Goal: Task Accomplishment & Management: Manage account settings

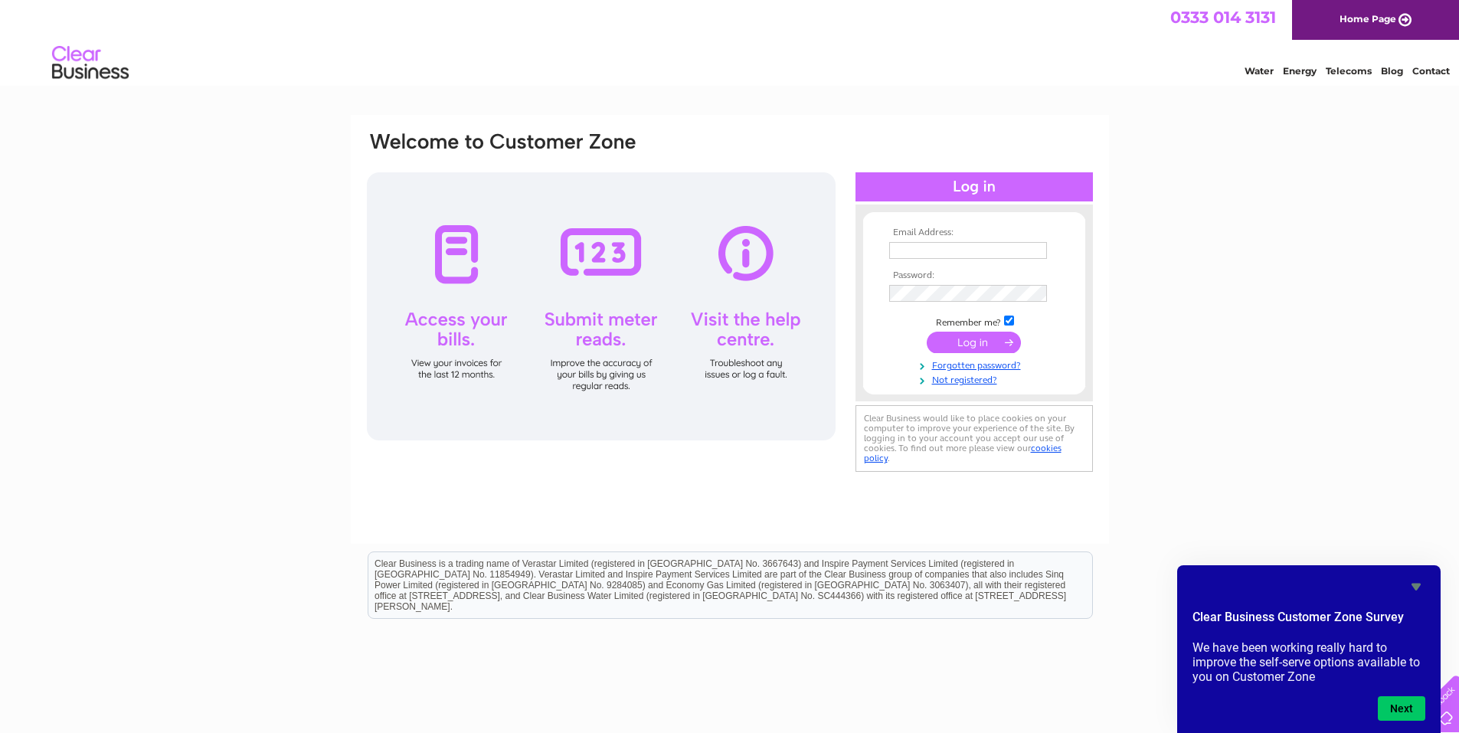
click at [1414, 585] on icon "Hide survey" at bounding box center [1415, 587] width 9 height 7
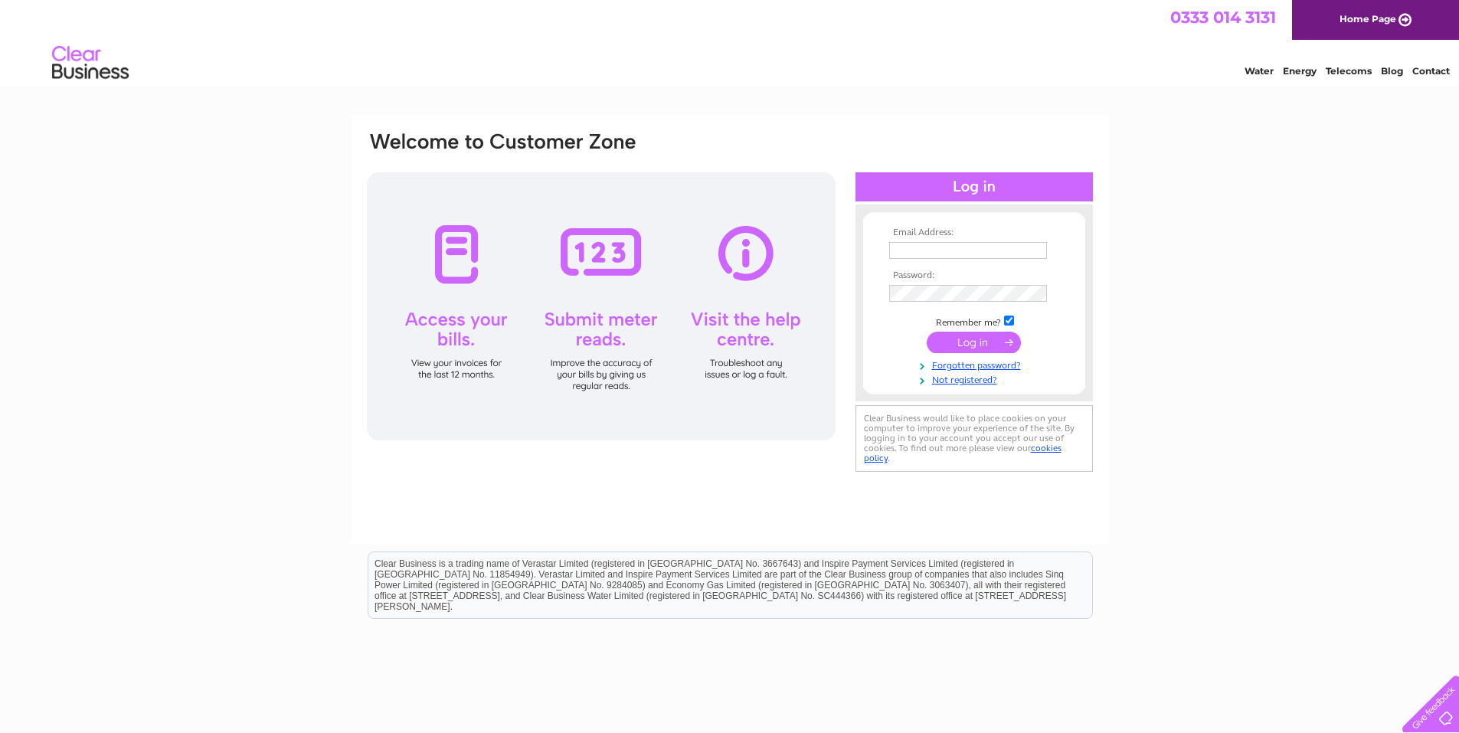
click at [973, 250] on input "text" at bounding box center [968, 250] width 158 height 17
type input "[EMAIL_ADDRESS][DOMAIN_NAME]"
click at [927, 333] on input "submit" at bounding box center [974, 343] width 94 height 21
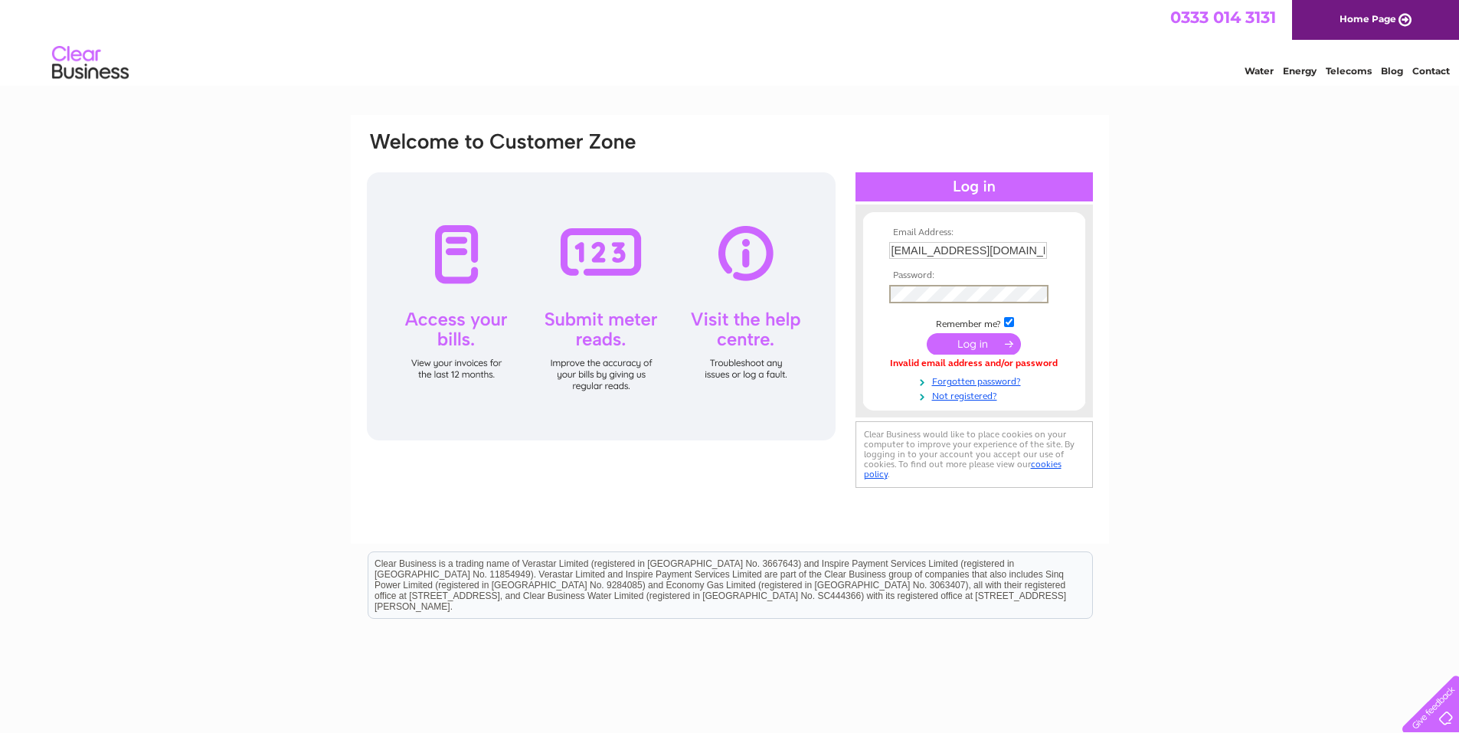
click at [927, 333] on input "submit" at bounding box center [974, 343] width 94 height 21
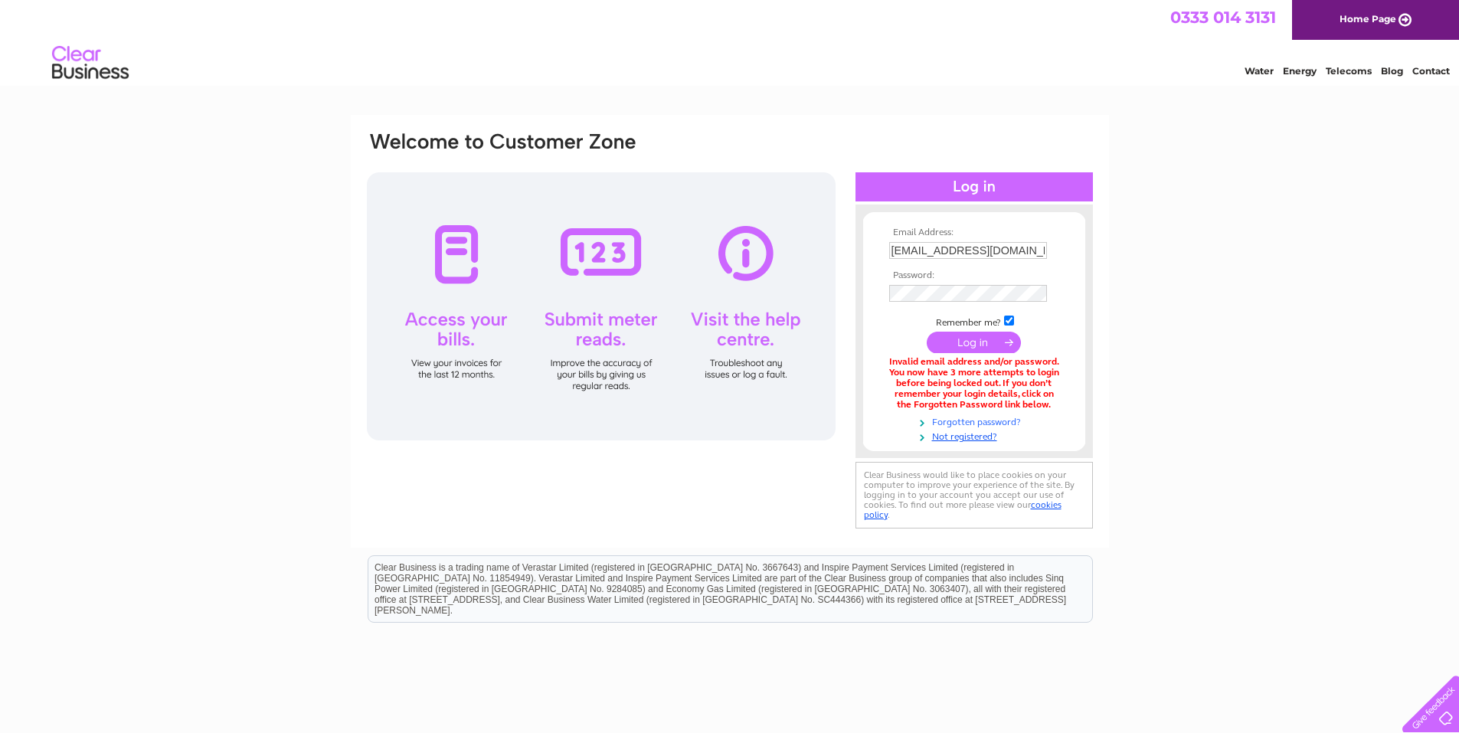
click at [957, 419] on link "Forgotten password?" at bounding box center [976, 421] width 174 height 15
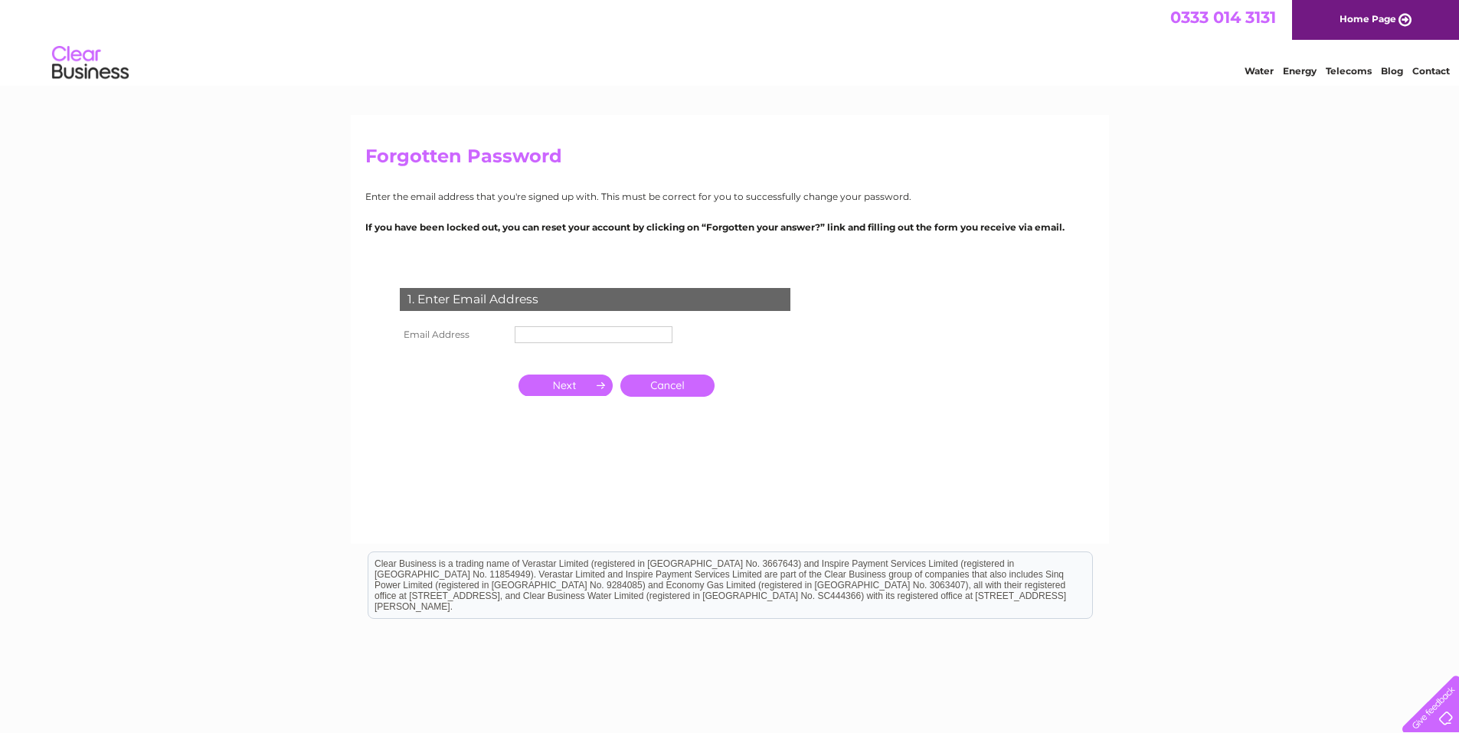
click at [539, 332] on input "text" at bounding box center [594, 334] width 158 height 17
type input "[EMAIL_ADDRESS][DOMAIN_NAME]"
click at [590, 386] on input "button" at bounding box center [565, 386] width 94 height 21
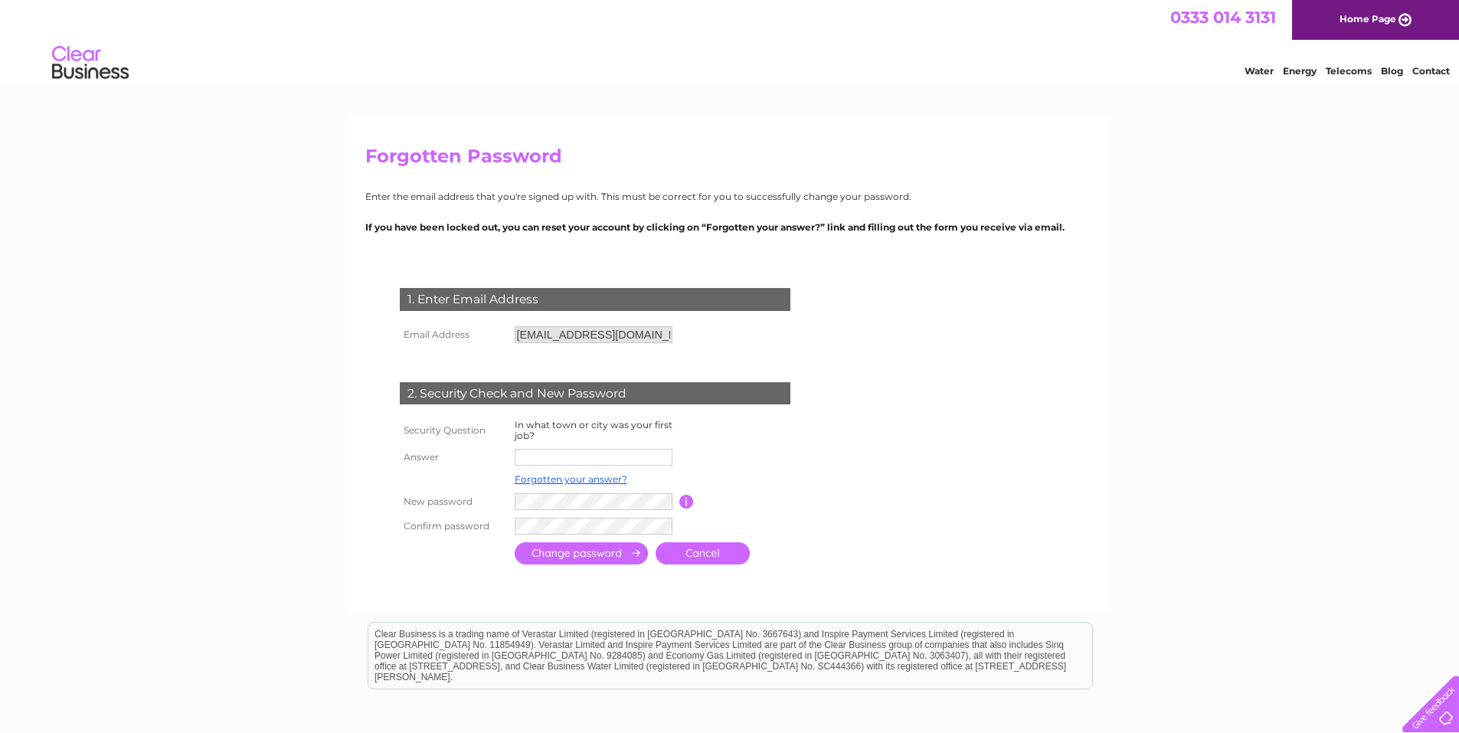
click at [574, 454] on input "text" at bounding box center [594, 457] width 158 height 17
type input "Glasgow"
click at [599, 512] on td at bounding box center [595, 503] width 168 height 25
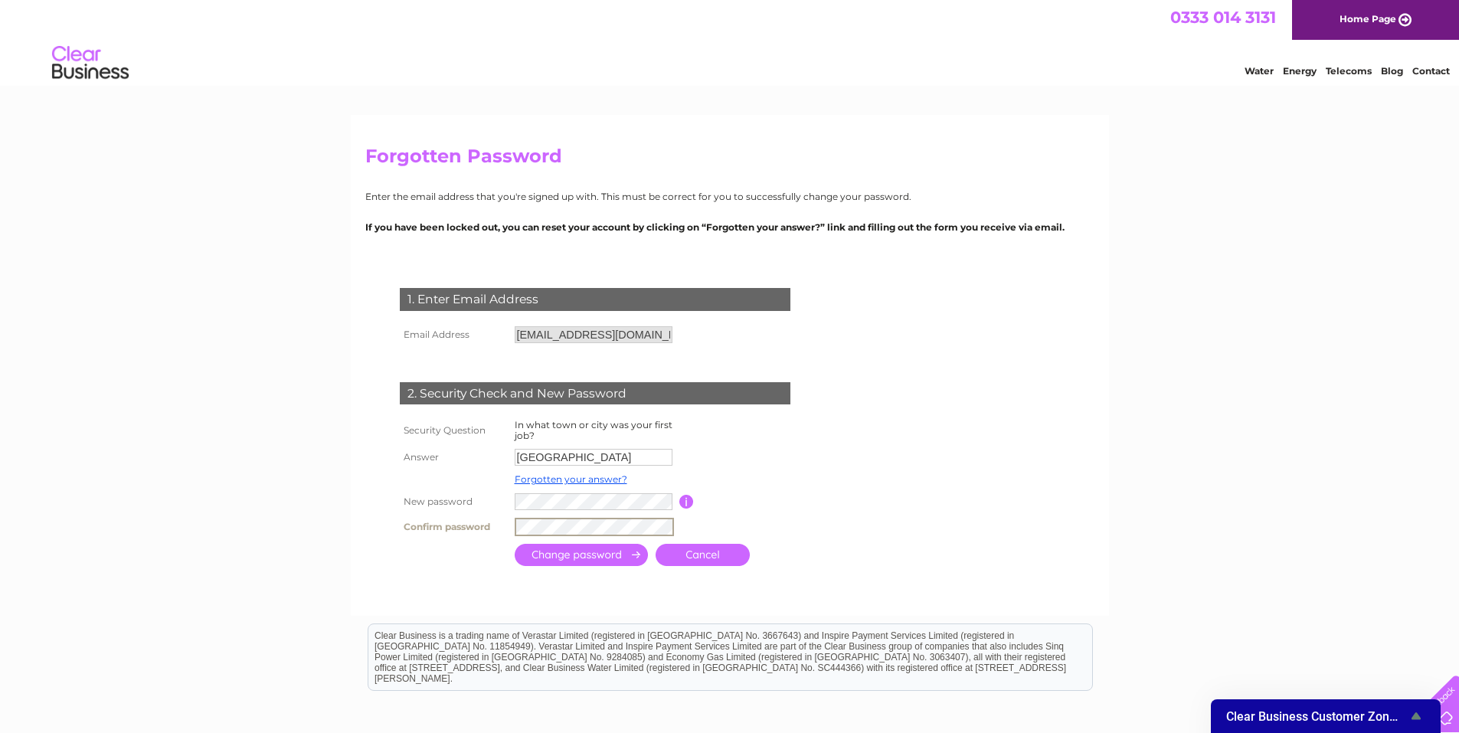
click at [599, 554] on input "submit" at bounding box center [581, 555] width 133 height 22
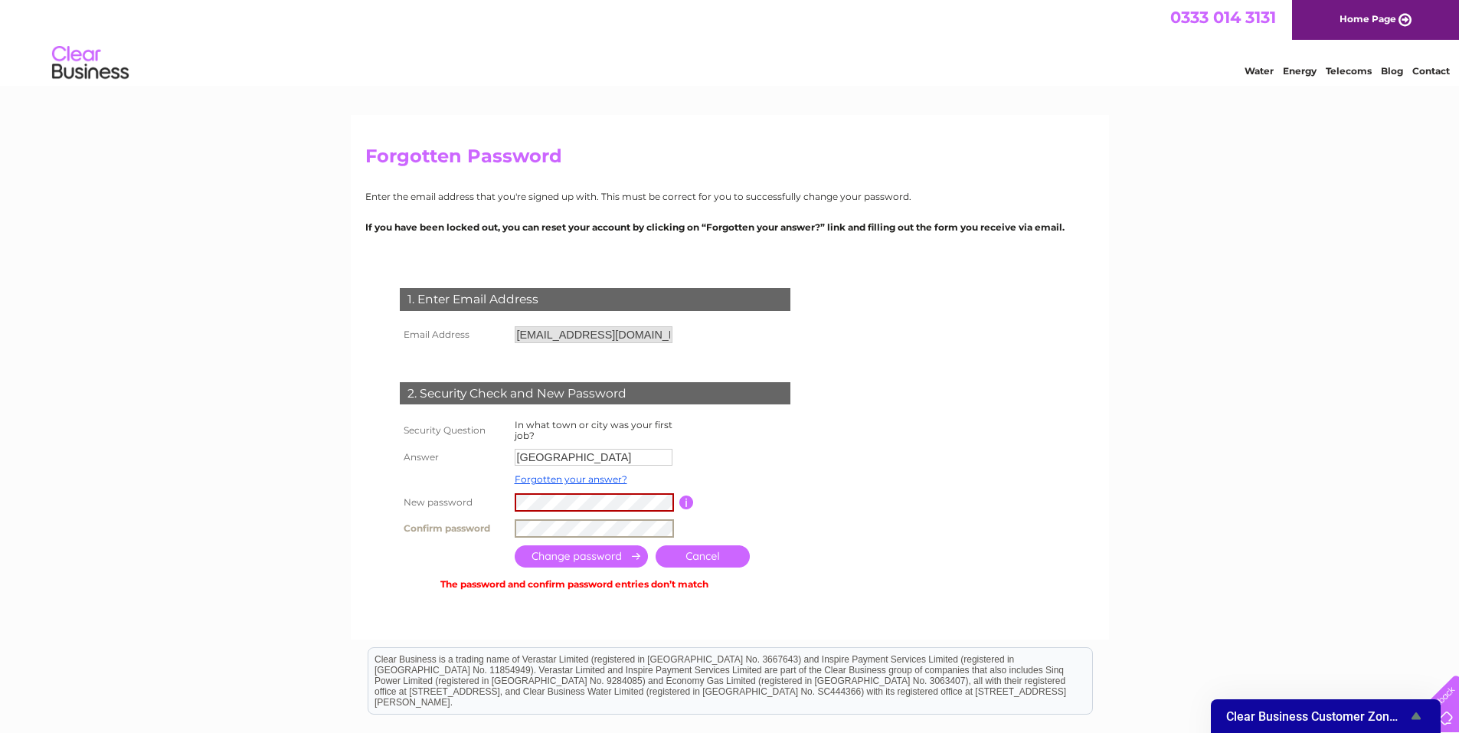
click at [378, 507] on div "1. Enter Email Address Email Address gericompletesalon@gmail.com Cancel" at bounding box center [598, 433] width 466 height 321
click at [592, 557] on input "submit" at bounding box center [581, 556] width 133 height 22
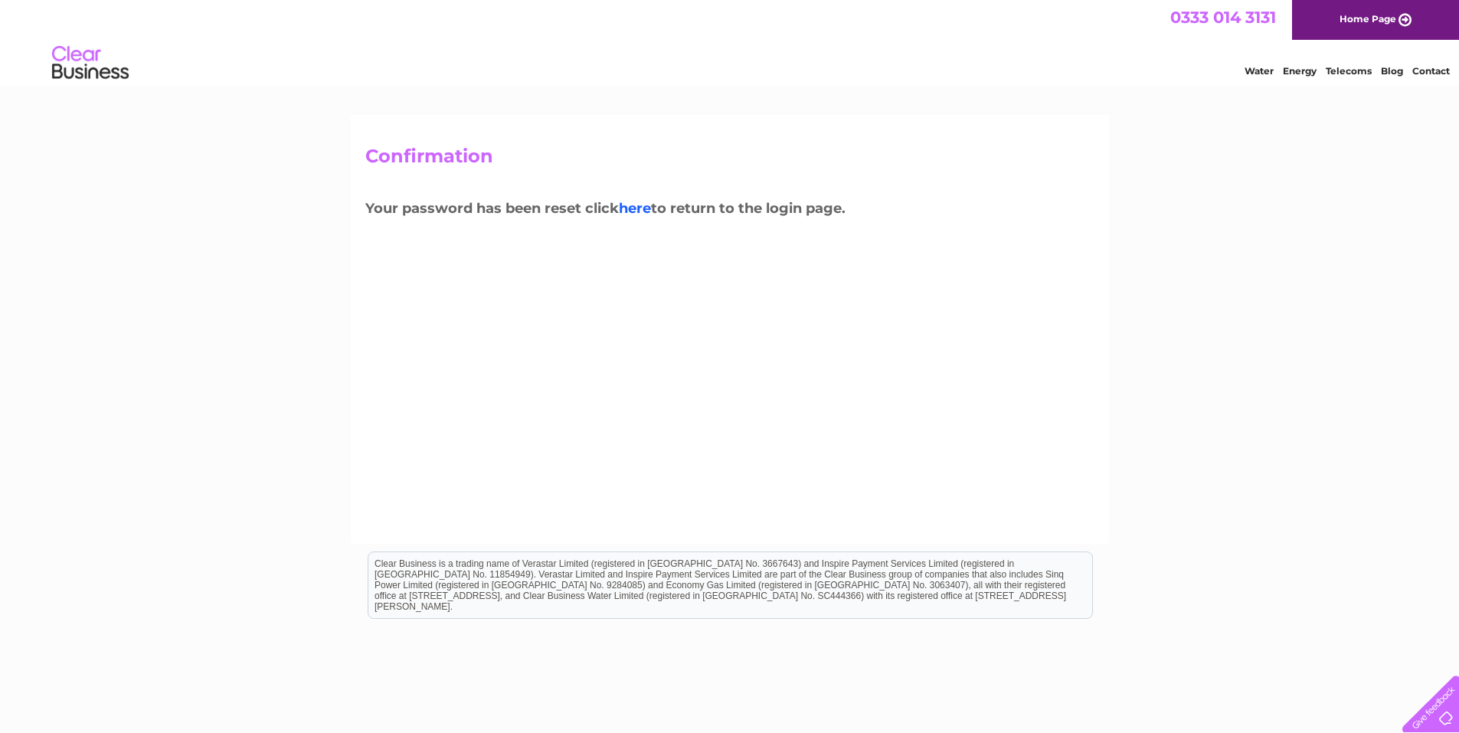
click at [1326, 77] on link "here" at bounding box center [1349, 68] width 46 height 15
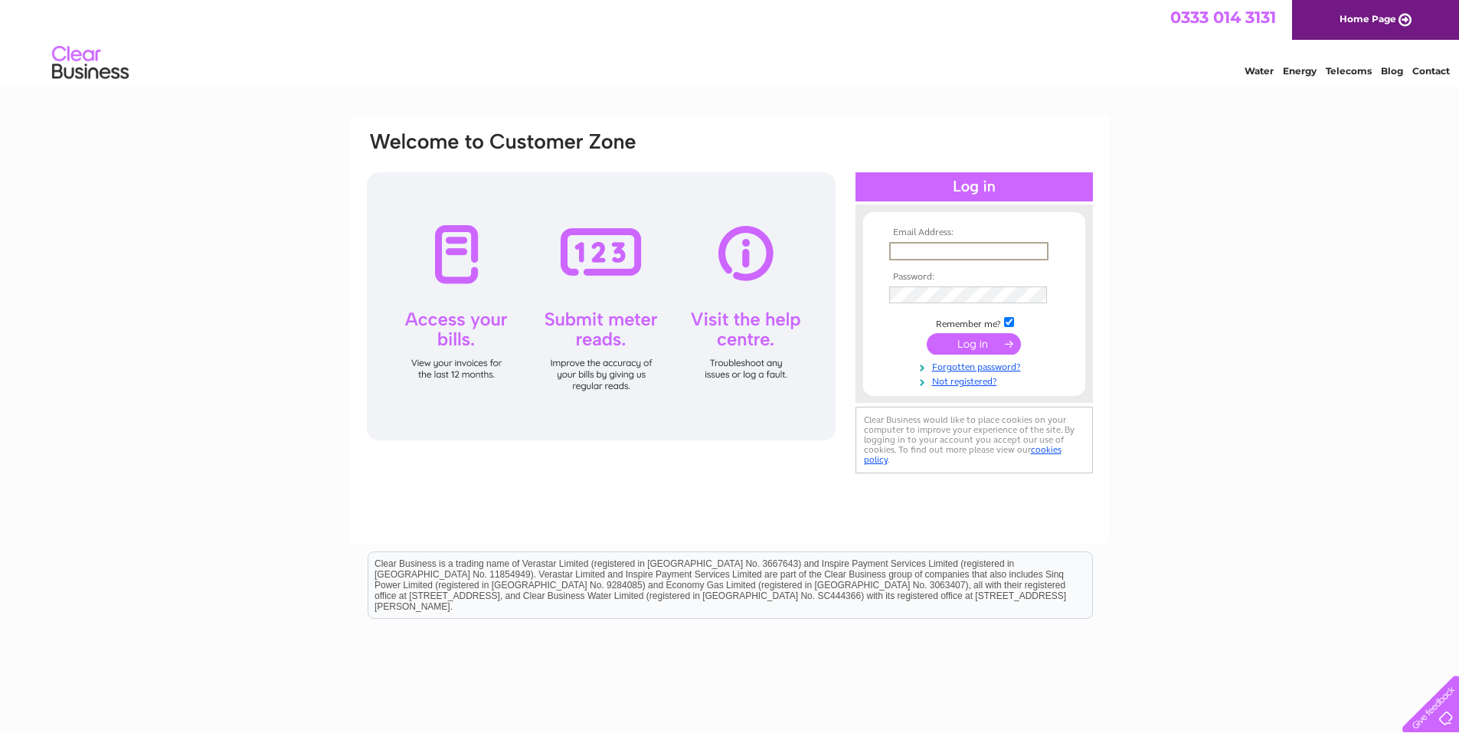
click at [914, 250] on input "text" at bounding box center [968, 251] width 159 height 18
type input "gericompletesalon@gmail.com"
click at [954, 339] on input "submit" at bounding box center [974, 343] width 94 height 21
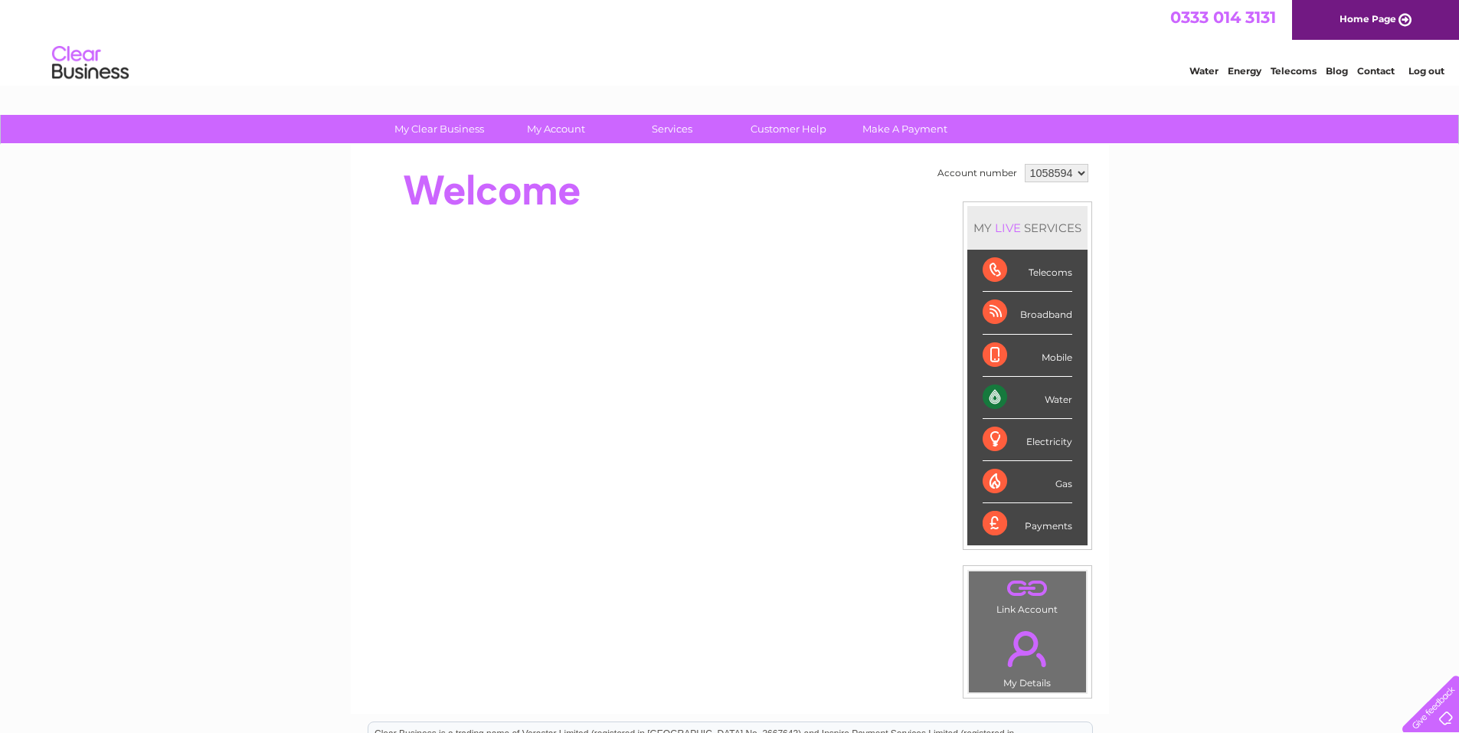
click at [1049, 403] on div "Water" at bounding box center [1028, 398] width 90 height 42
click at [987, 392] on div "Water" at bounding box center [1028, 398] width 90 height 42
click at [998, 392] on div "Water" at bounding box center [1028, 398] width 90 height 42
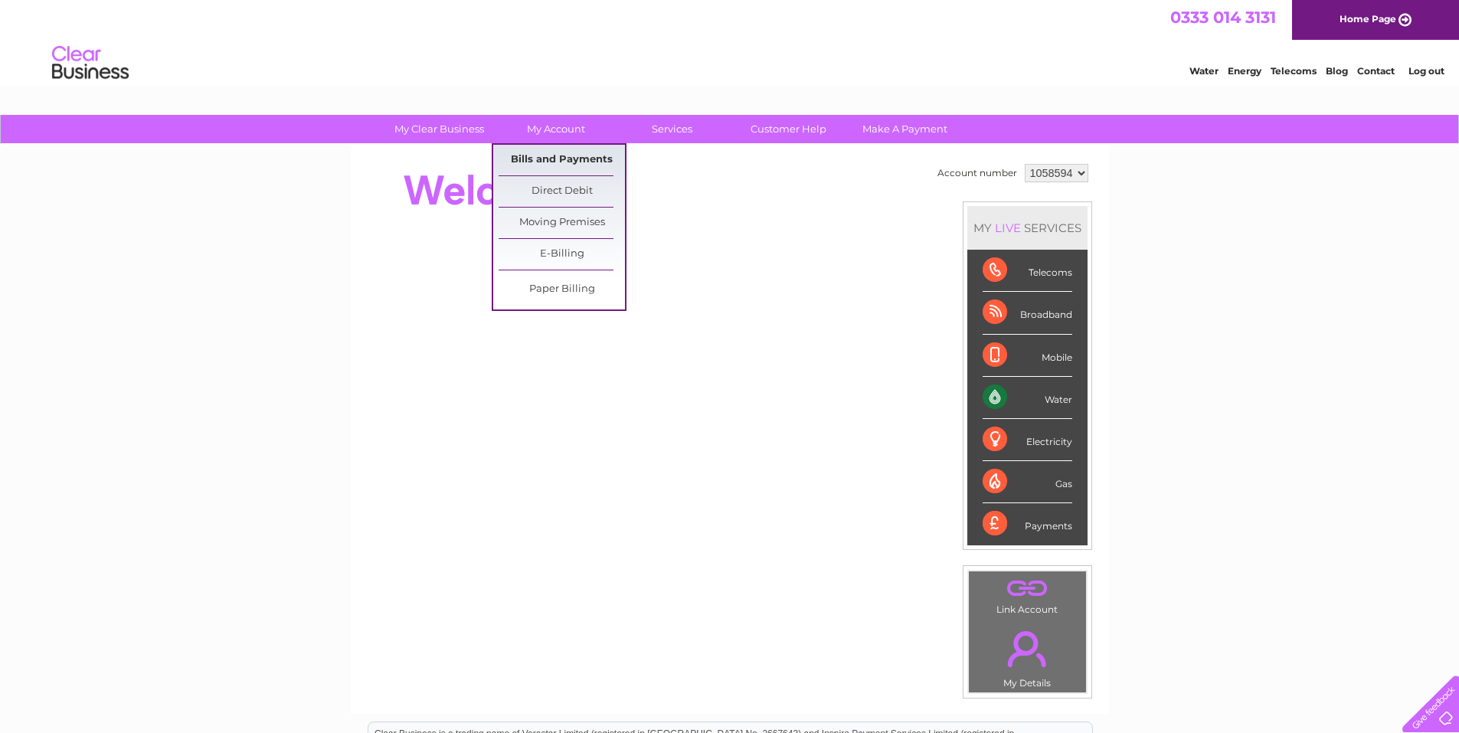
click at [549, 162] on link "Bills and Payments" at bounding box center [562, 160] width 126 height 31
click at [539, 140] on link "My Account" at bounding box center [555, 129] width 126 height 28
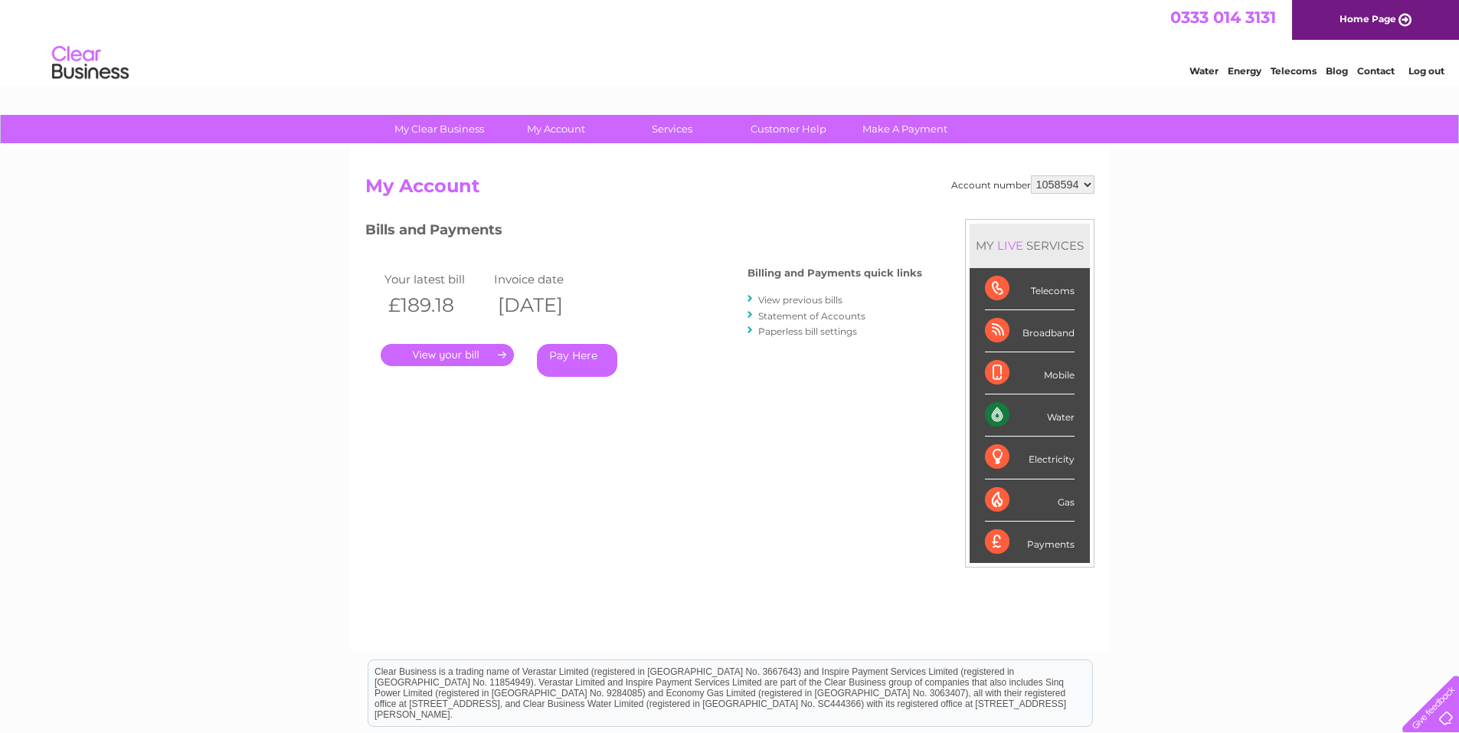
click at [479, 358] on link "." at bounding box center [447, 355] width 133 height 22
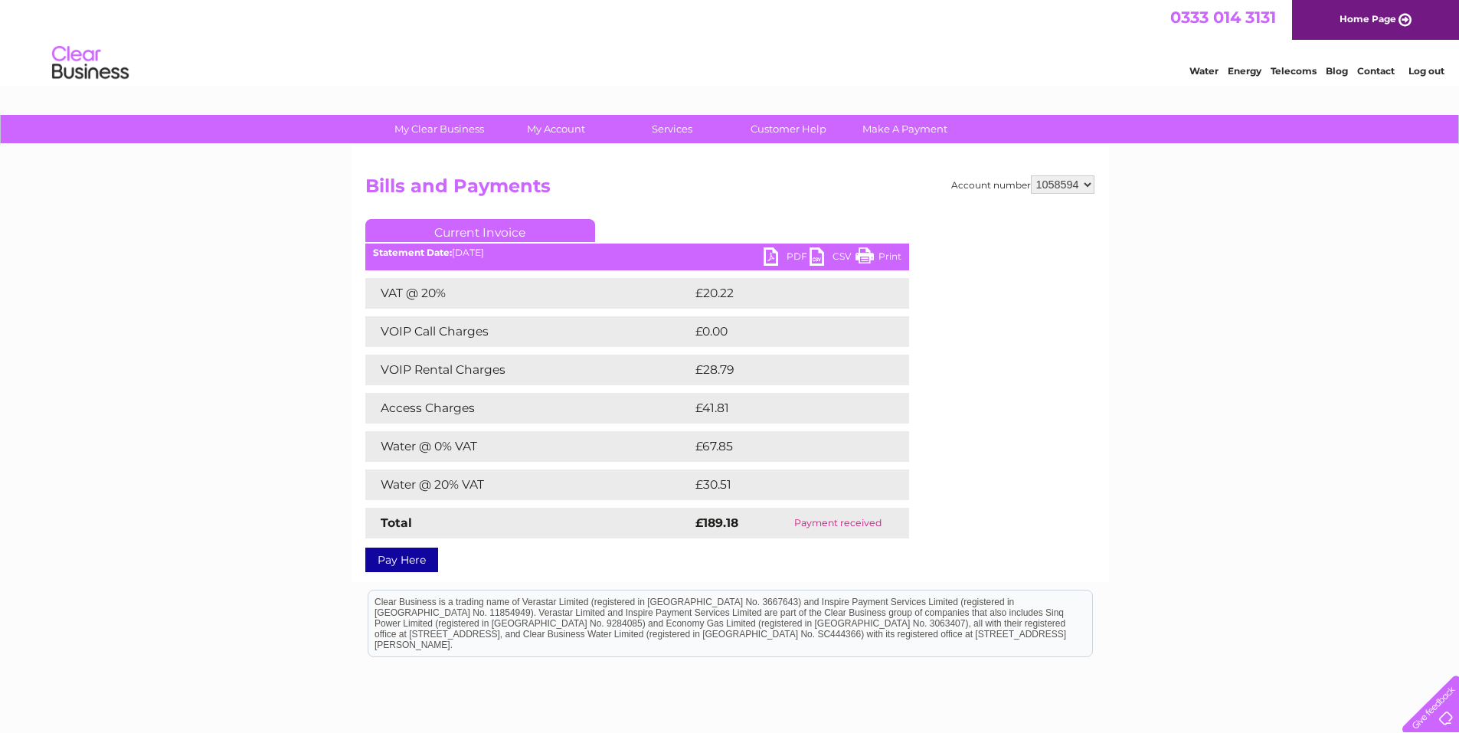
click at [784, 254] on link "PDF" at bounding box center [787, 258] width 46 height 22
